Goal: Information Seeking & Learning: Find specific fact

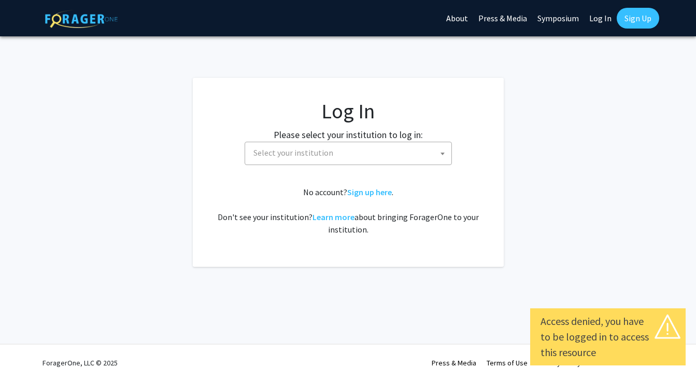
select select
click at [374, 154] on span "Select your institution" at bounding box center [350, 152] width 202 height 21
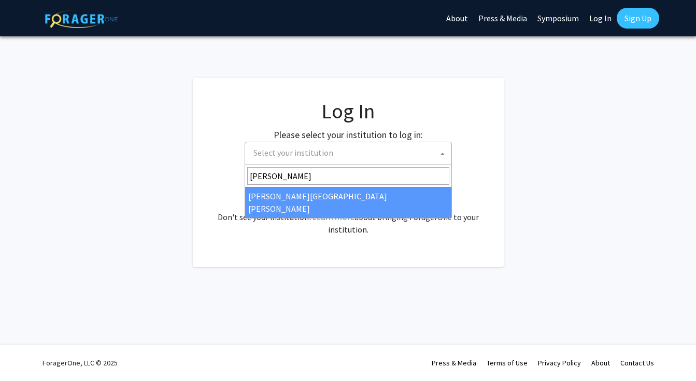
type input "[PERSON_NAME]"
select select "1"
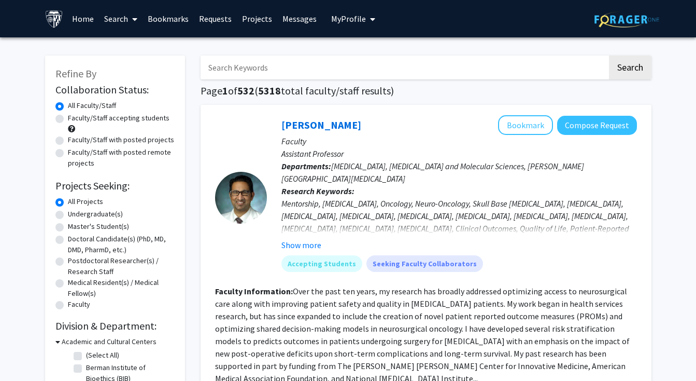
click at [245, 69] on input "Search Keywords" at bounding box center [404, 67] width 407 height 24
type input "[PERSON_NAME]"
click at [623, 65] on button "Search" at bounding box center [630, 67] width 43 height 24
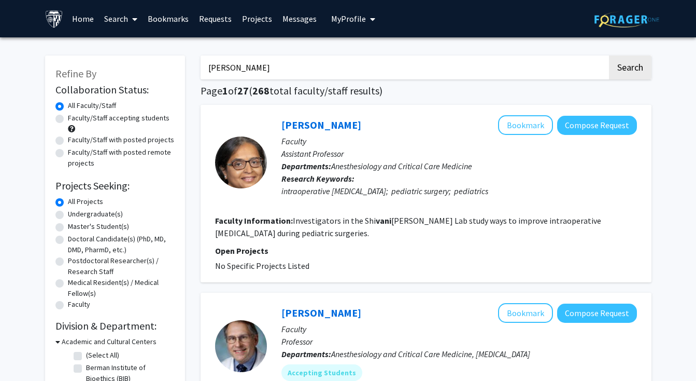
click at [78, 25] on link "Home" at bounding box center [83, 19] width 32 height 36
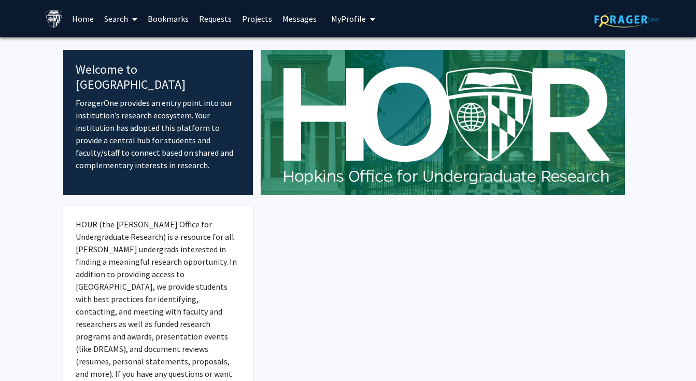
click at [130, 23] on span at bounding box center [132, 19] width 9 height 36
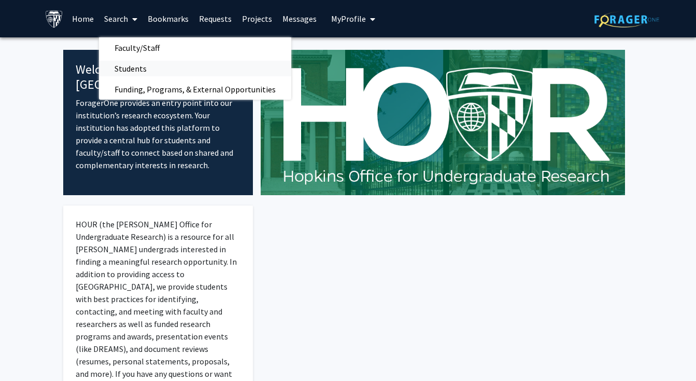
click at [141, 65] on span "Students" at bounding box center [130, 68] width 63 height 21
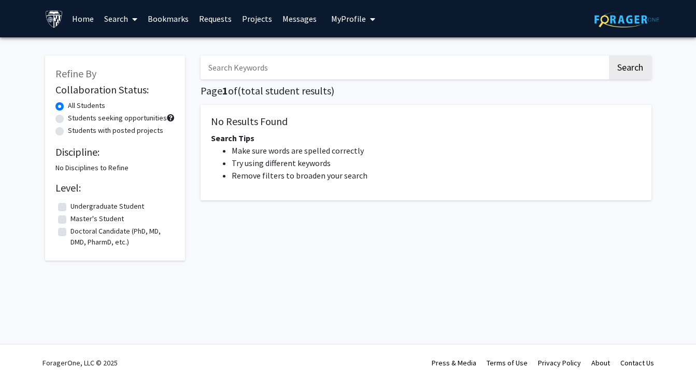
click at [226, 58] on input "Search Keywords" at bounding box center [404, 67] width 407 height 24
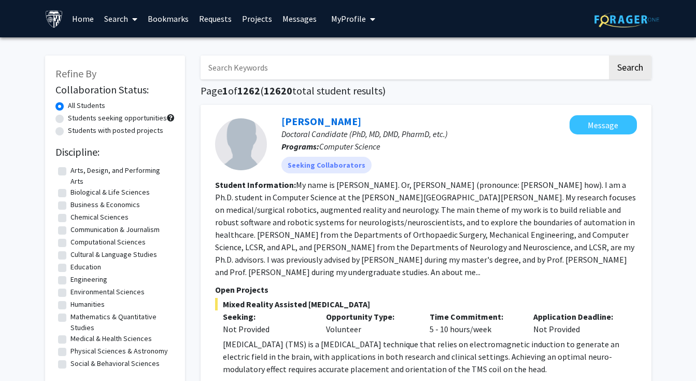
type input "[PERSON_NAME]"
click at [629, 75] on button "Search" at bounding box center [630, 67] width 43 height 24
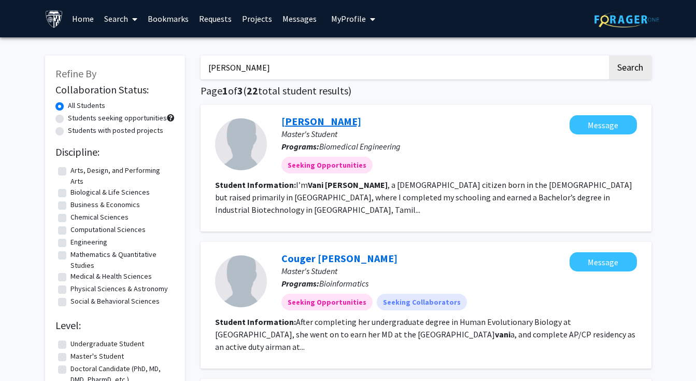
click at [314, 122] on link "[PERSON_NAME]" at bounding box center [322, 121] width 80 height 13
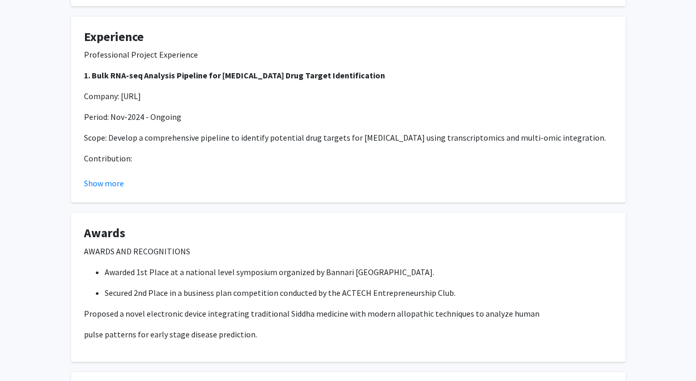
scroll to position [623, 0]
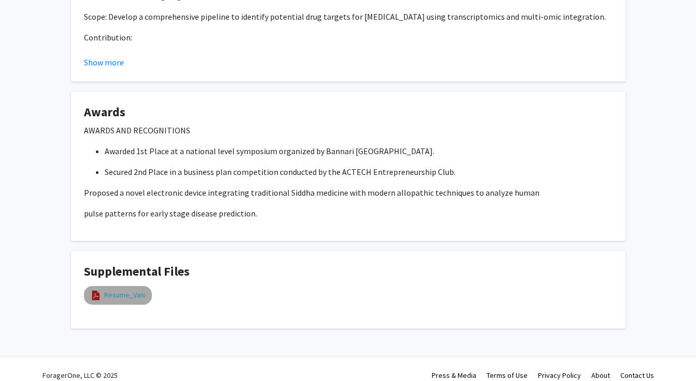
click at [107, 289] on link "Resume_Vani" at bounding box center [124, 294] width 41 height 11
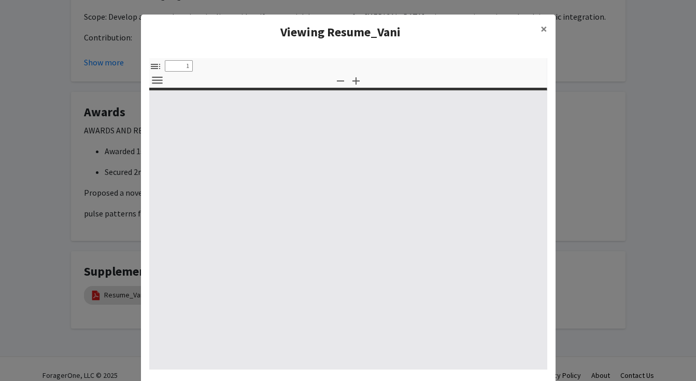
select select "custom"
type input "0"
select select "custom"
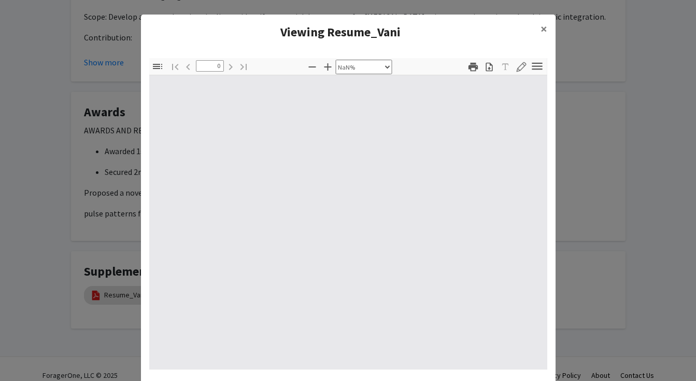
type input "1"
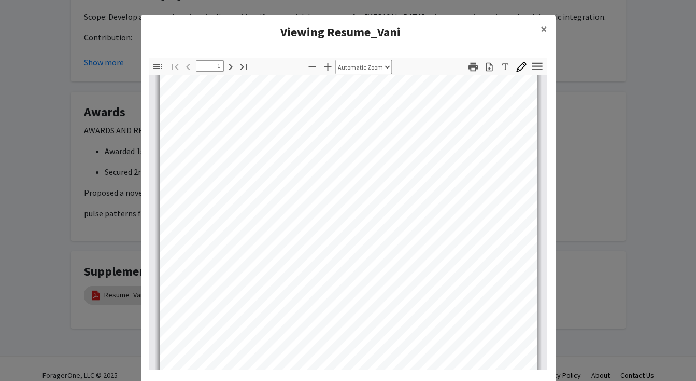
scroll to position [81, 0]
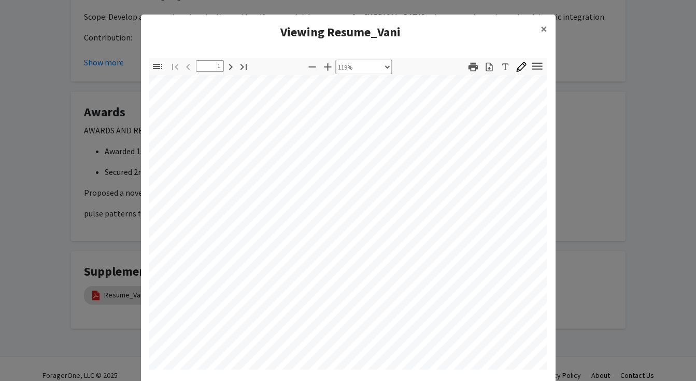
select select "custom"
